Goal: Task Accomplishment & Management: Manage account settings

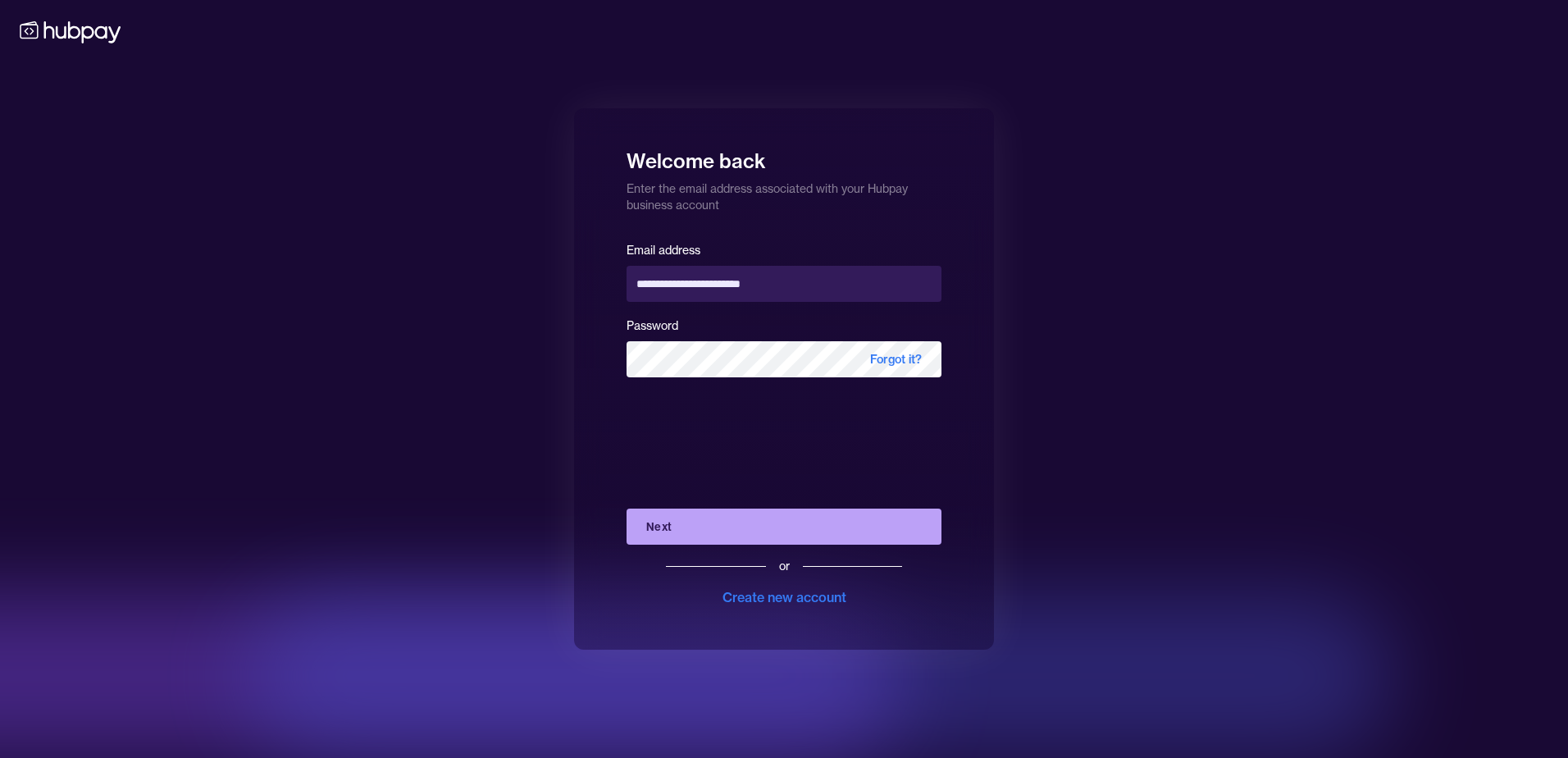
click at [759, 529] on button "Next" at bounding box center [784, 527] width 315 height 37
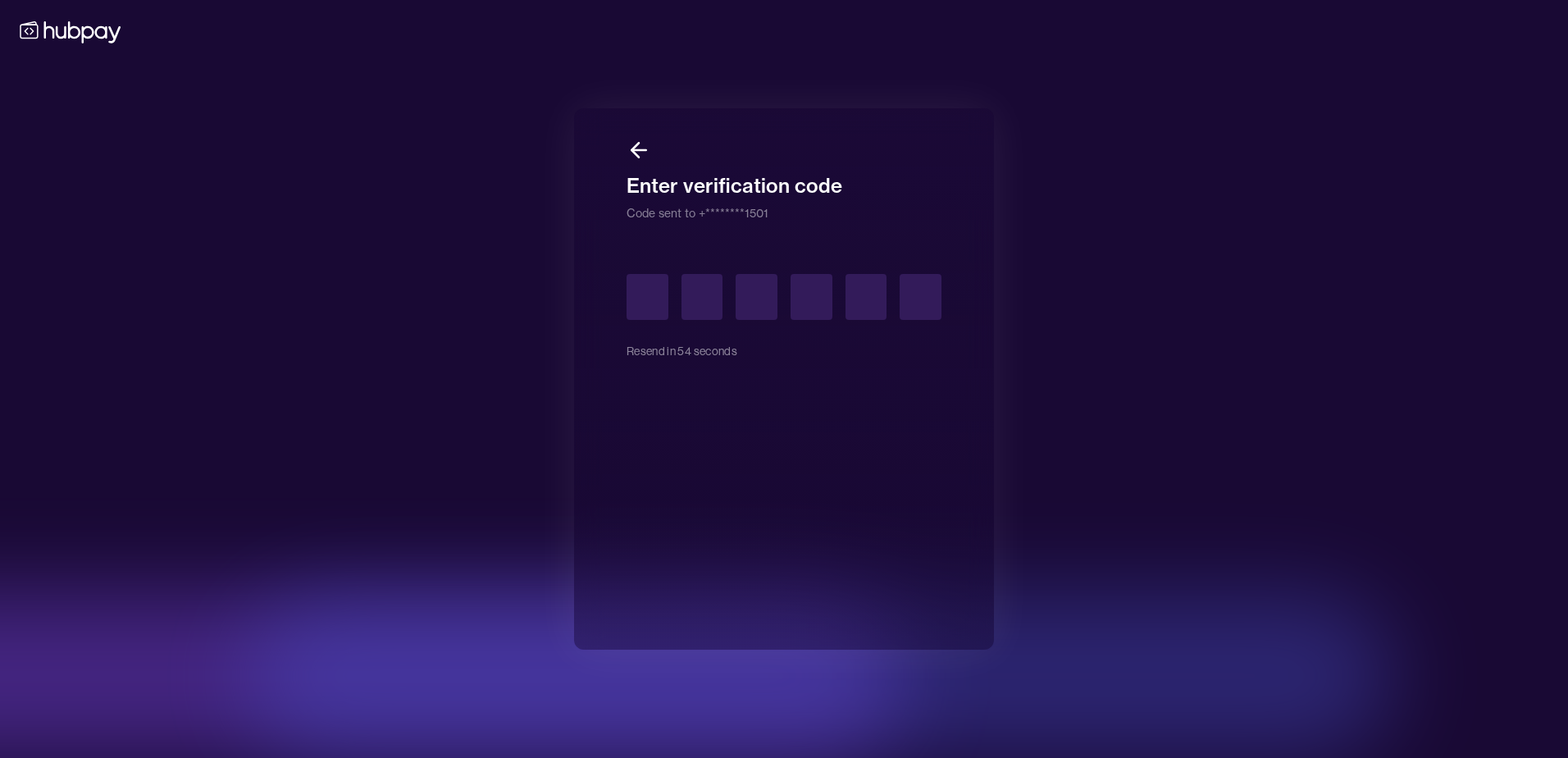
type input "*"
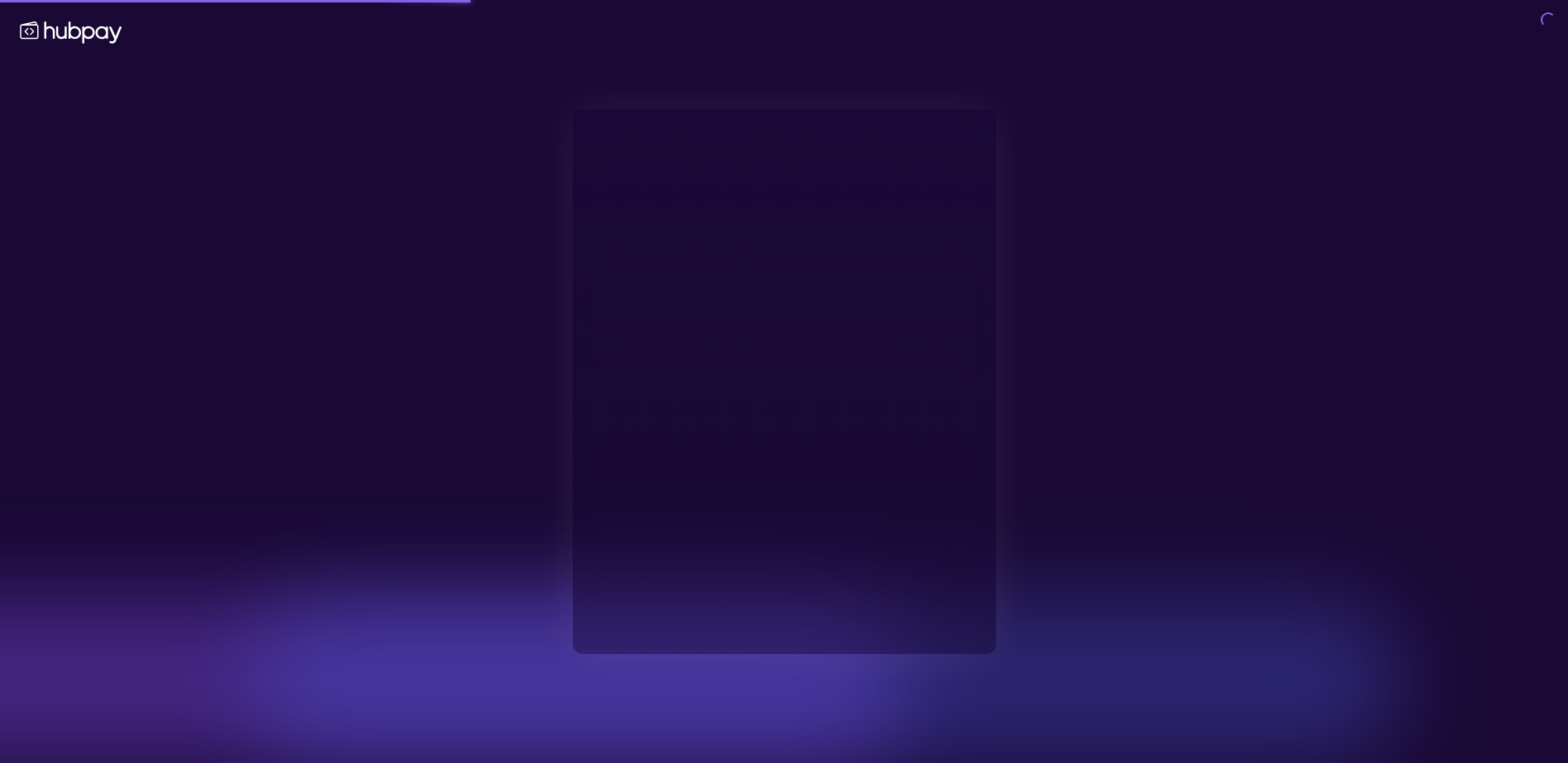
type input "**********"
